Goal: Browse casually

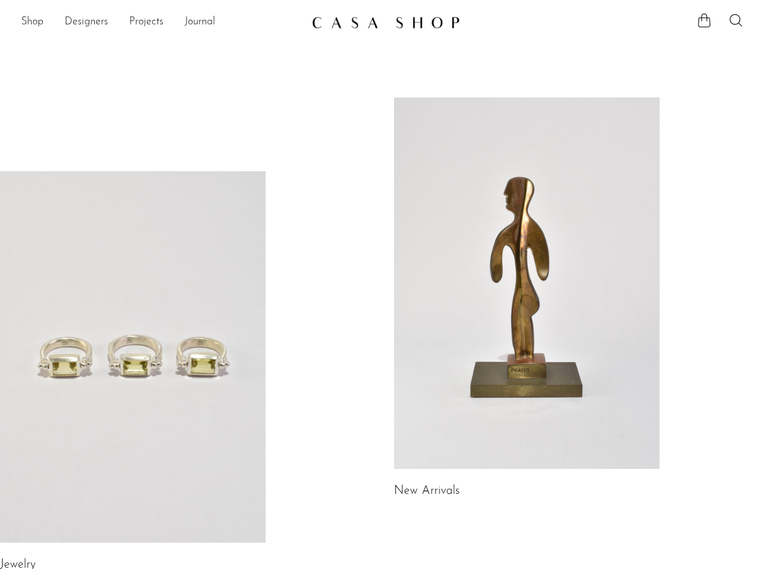
click at [466, 308] on link at bounding box center [527, 284] width 266 height 372
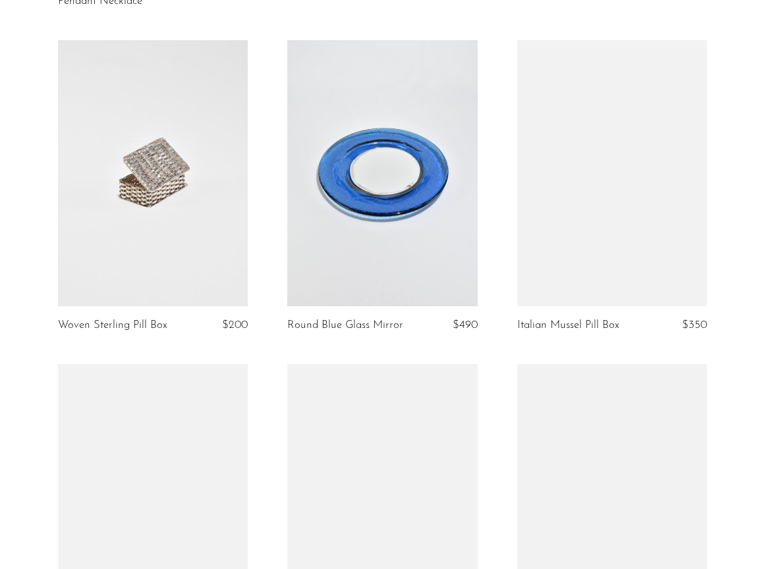
scroll to position [3031, 0]
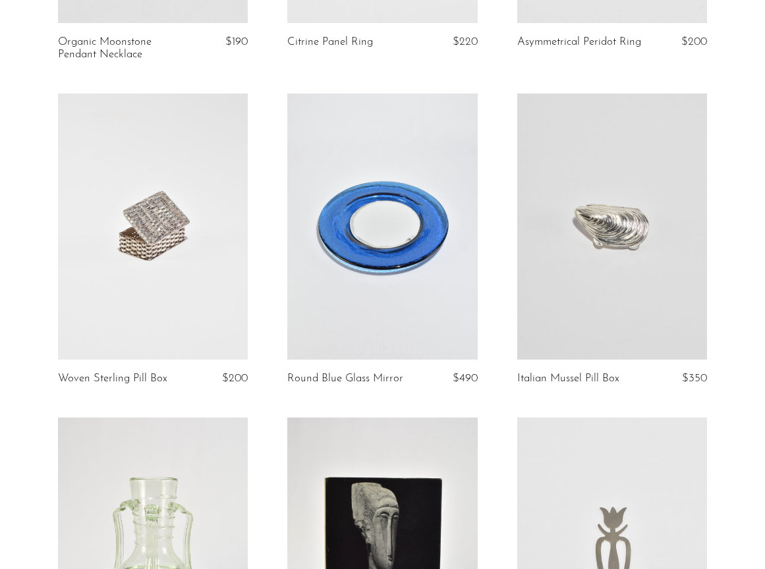
click at [165, 276] on link at bounding box center [153, 227] width 190 height 266
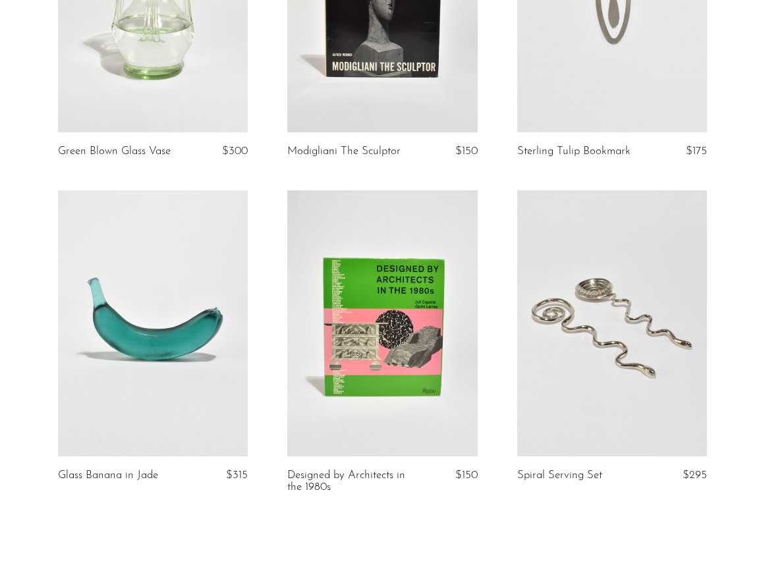
scroll to position [3691, 0]
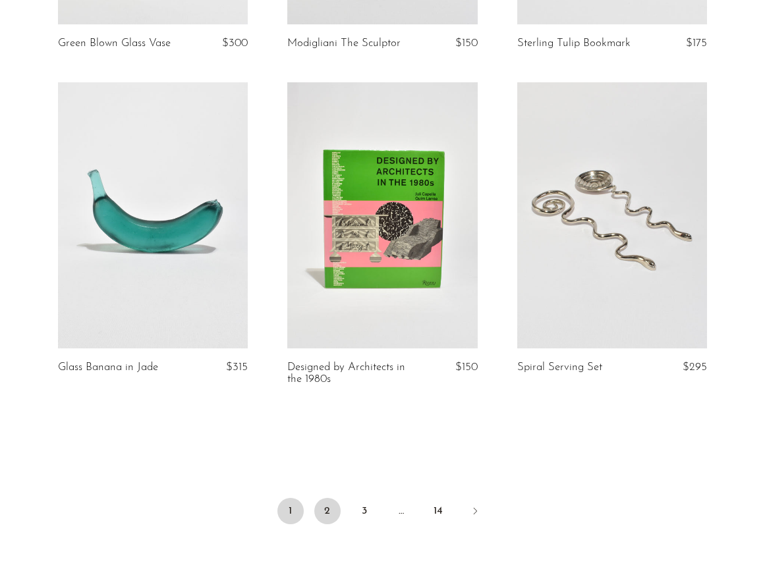
click at [326, 498] on link "2" at bounding box center [327, 511] width 26 height 26
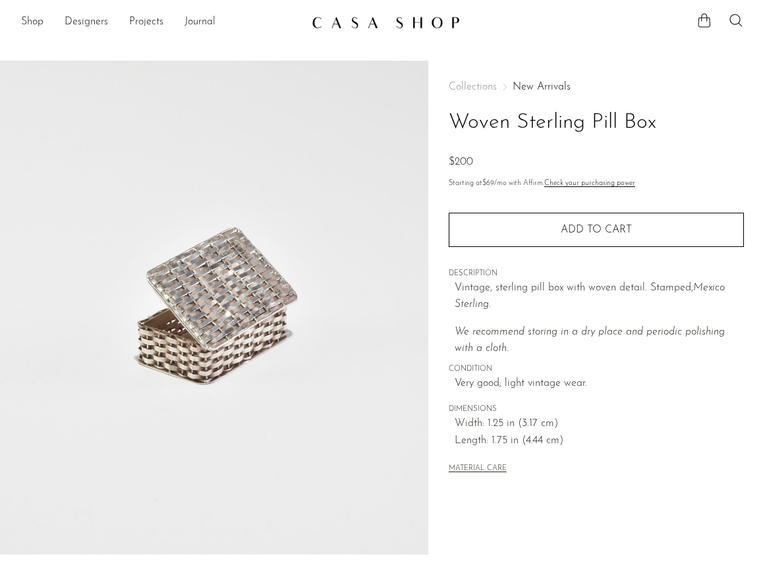
scroll to position [289, 0]
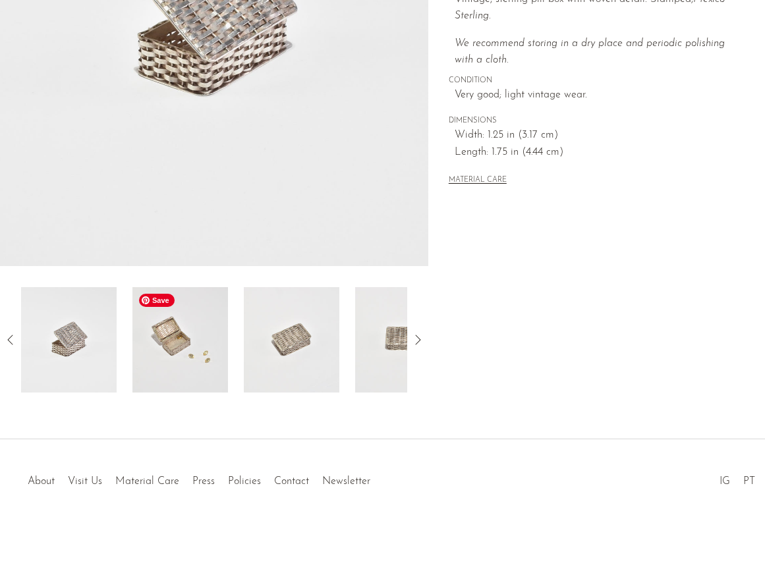
click at [190, 353] on img at bounding box center [180, 339] width 96 height 105
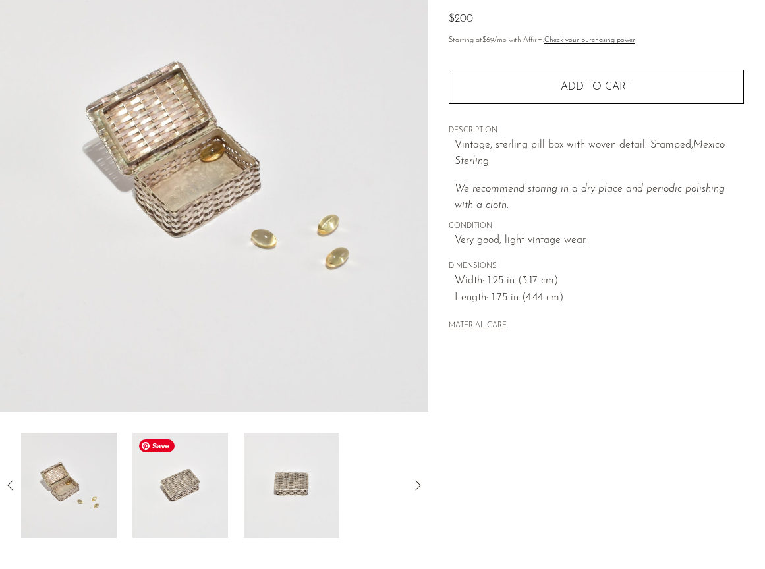
scroll to position [69, 0]
